Goal: Information Seeking & Learning: Compare options

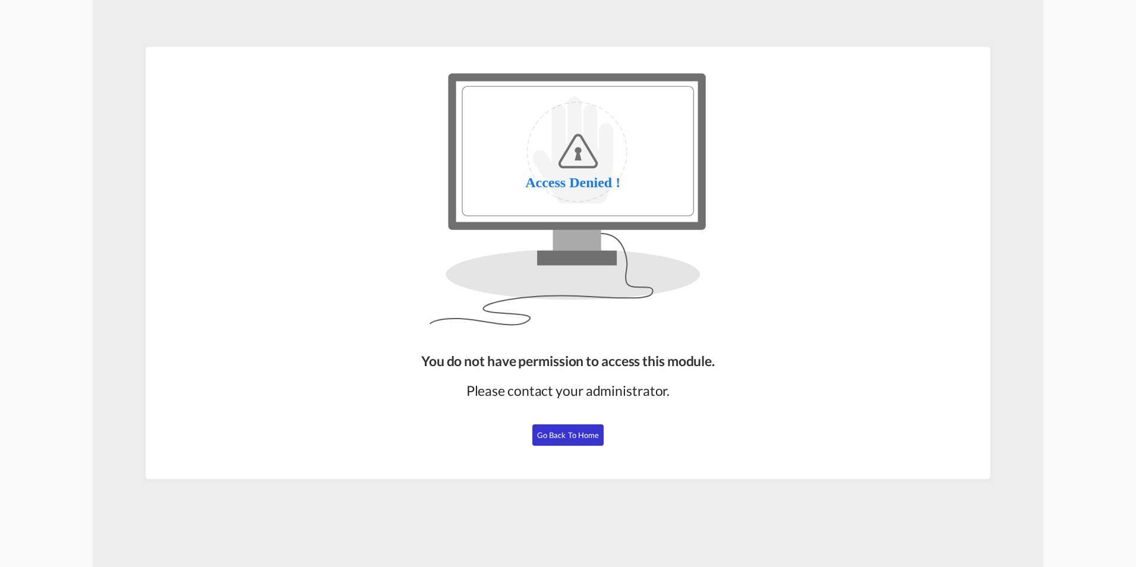
click at [563, 431] on span "Go Back to Home" at bounding box center [568, 435] width 62 height 10
click at [552, 446] on div "You do not have permission to access this module. Please contact your administr…" at bounding box center [568, 410] width 303 height 128
drag, startPoint x: 552, startPoint y: 446, endPoint x: 558, endPoint y: 436, distance: 12.2
click at [558, 436] on span "Go Back to Home" at bounding box center [568, 435] width 62 height 10
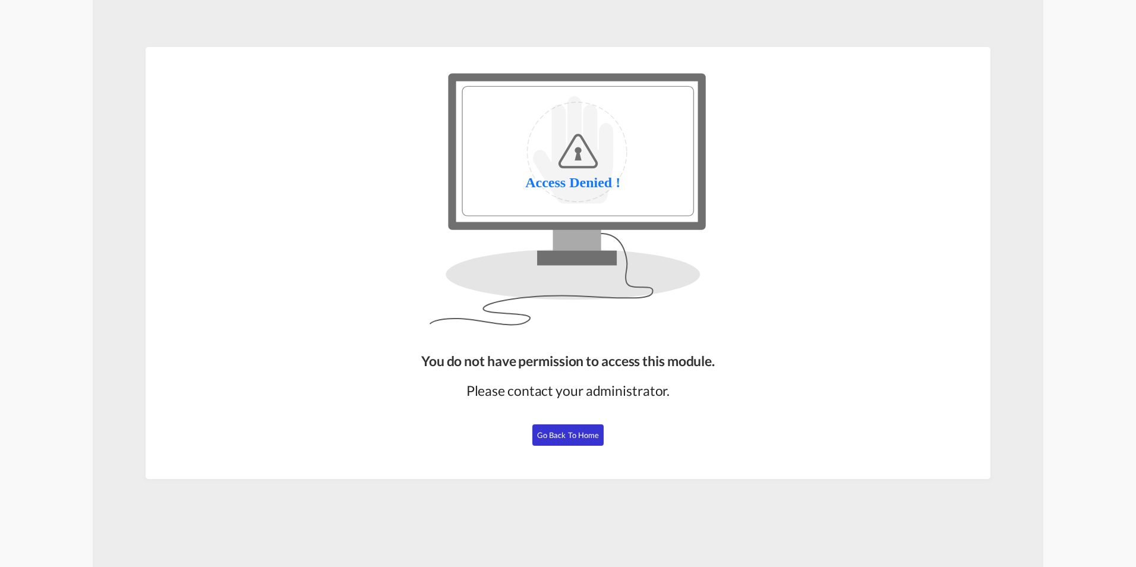
drag, startPoint x: 547, startPoint y: 431, endPoint x: 528, endPoint y: 418, distance: 23.1
click at [547, 431] on span "Go Back to Home" at bounding box center [568, 435] width 62 height 10
